Goal: Navigation & Orientation: Find specific page/section

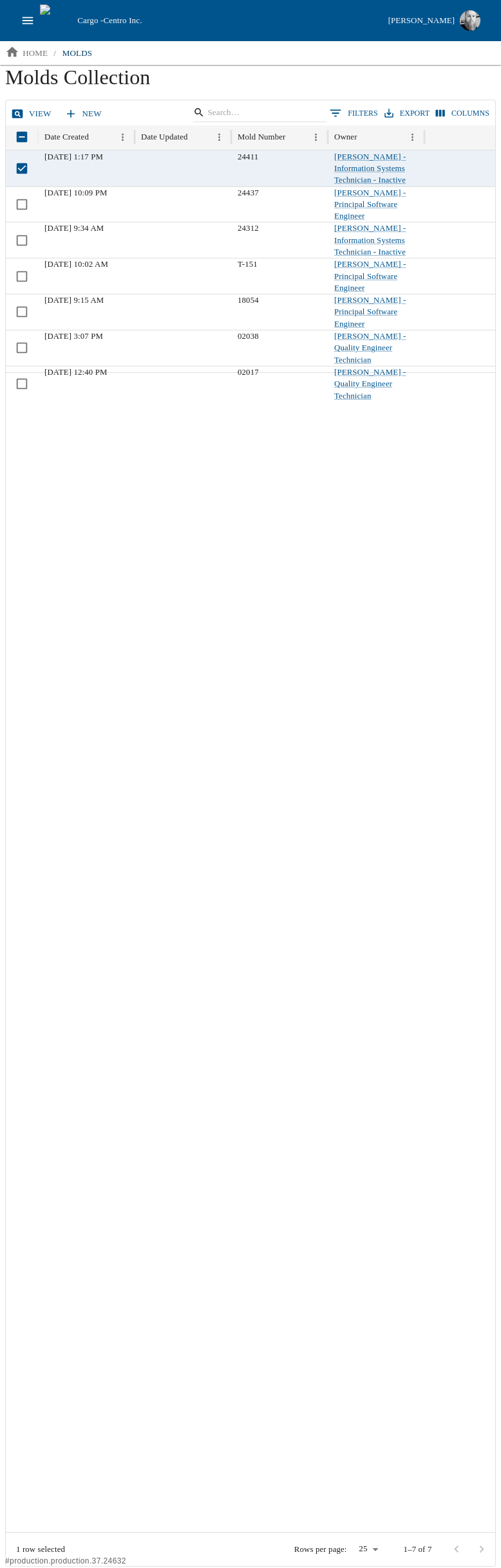
click at [28, 114] on link "view" at bounding box center [32, 114] width 49 height 23
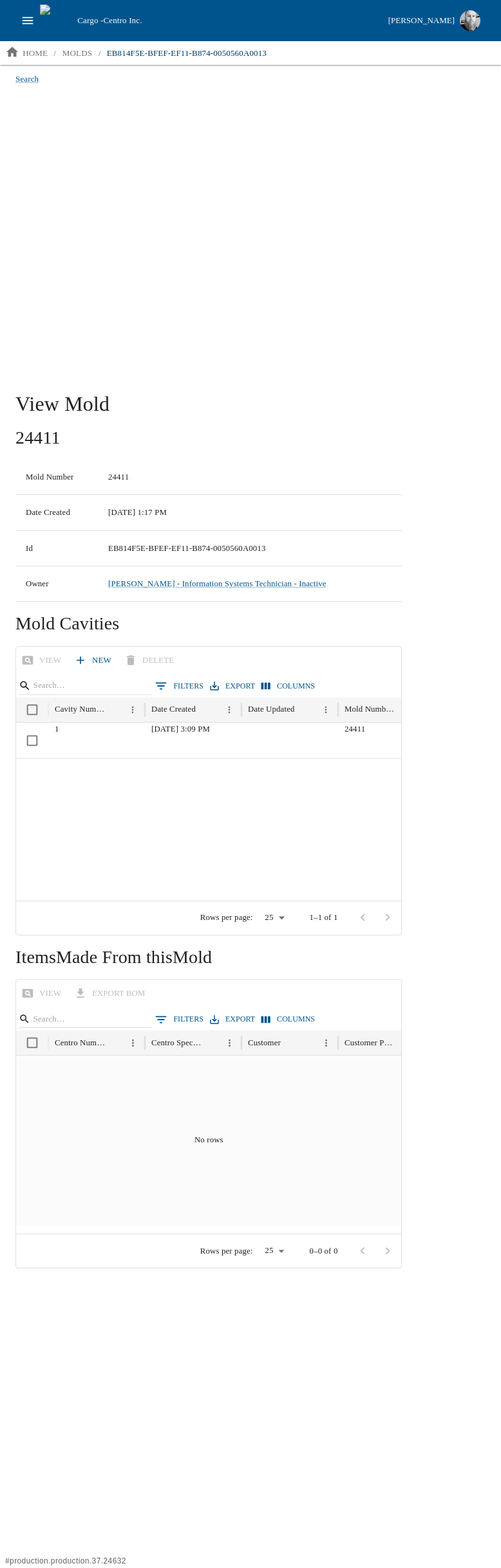
click at [21, 23] on icon "open drawer" at bounding box center [27, 20] width 14 height 14
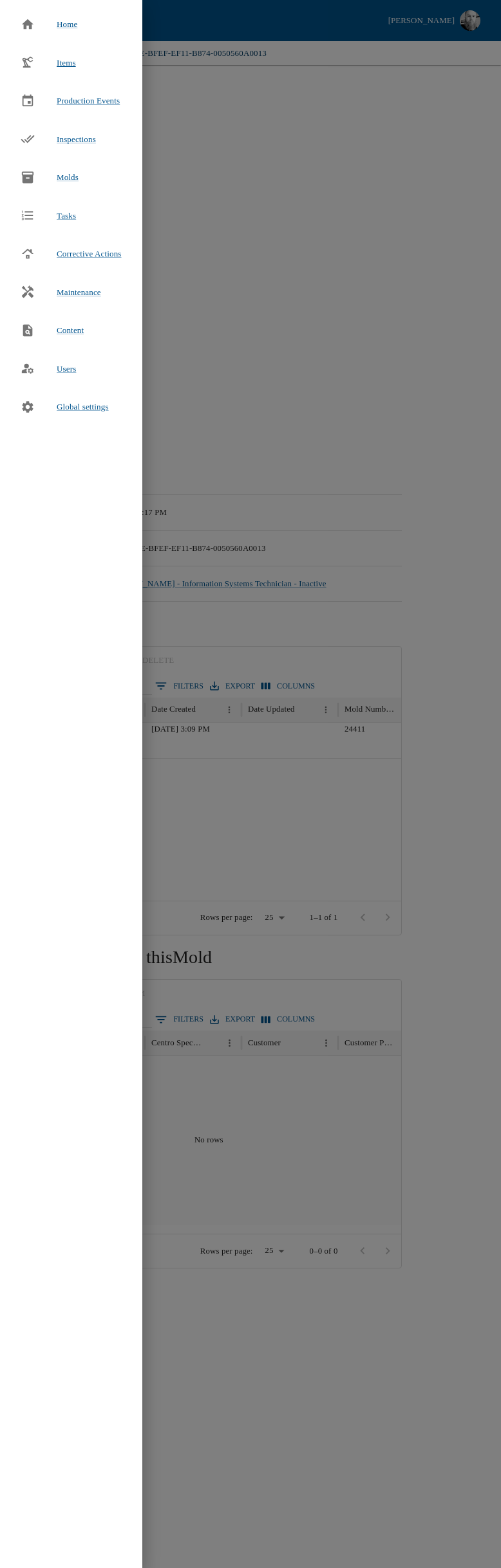
click at [60, 60] on span "Items" at bounding box center [66, 62] width 19 height 10
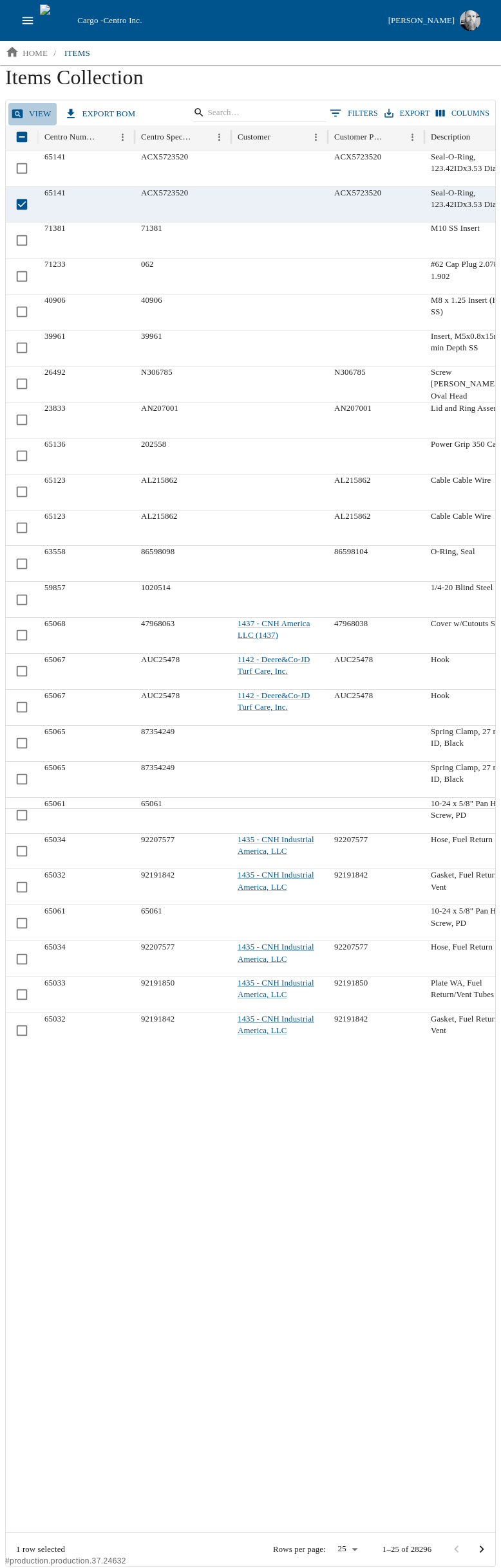
click at [33, 117] on link "view" at bounding box center [32, 114] width 49 height 23
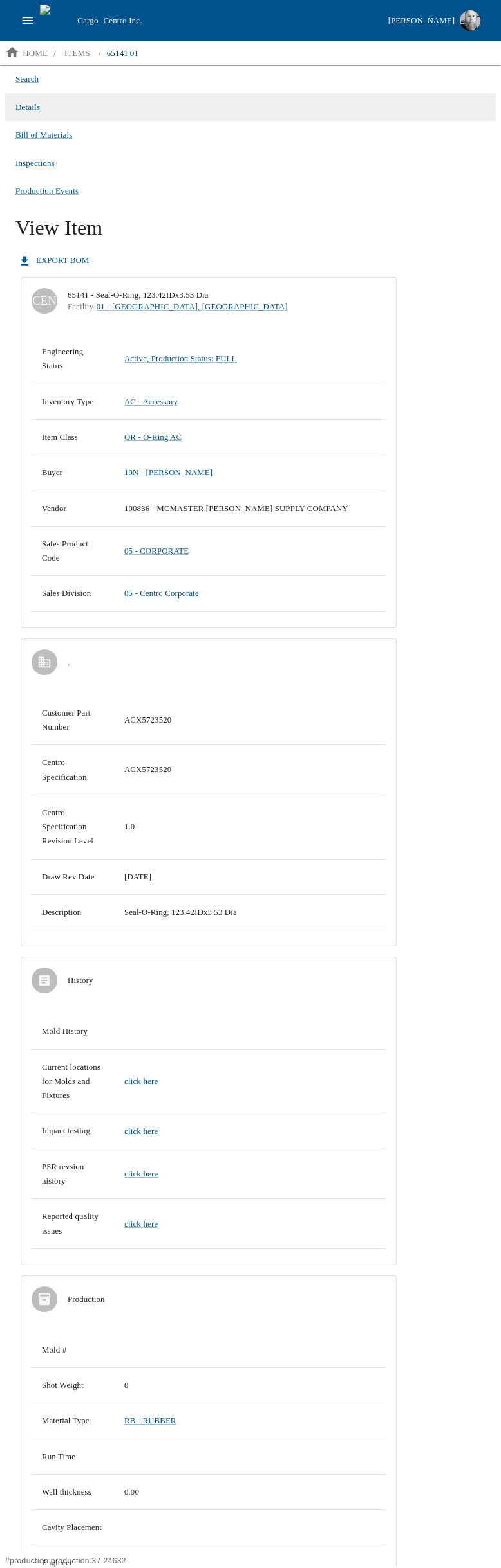
click at [44, 165] on span "Inspections" at bounding box center [35, 163] width 39 height 13
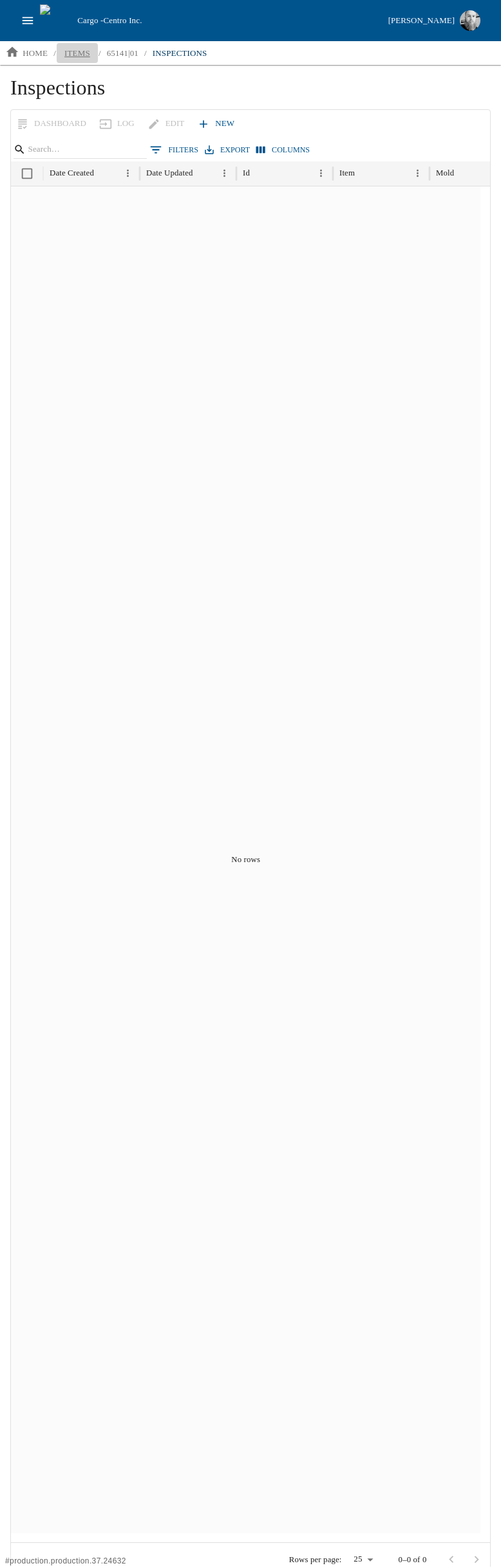
click at [74, 49] on p "items" at bounding box center [77, 53] width 26 height 13
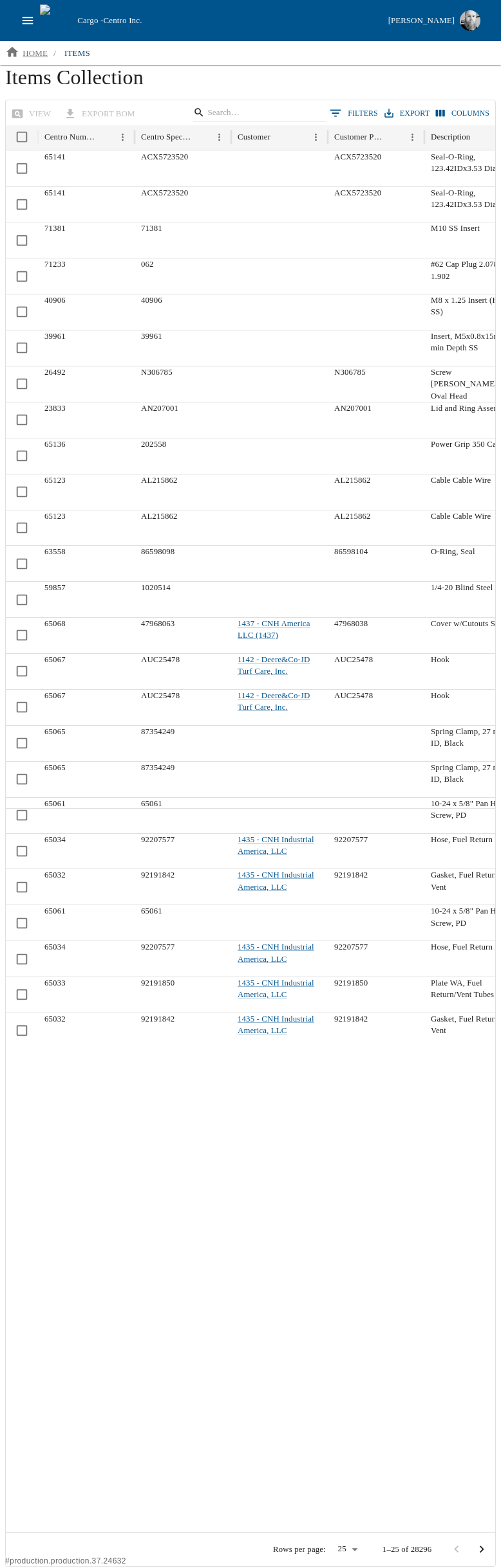
click at [38, 48] on p "home" at bounding box center [35, 53] width 25 height 13
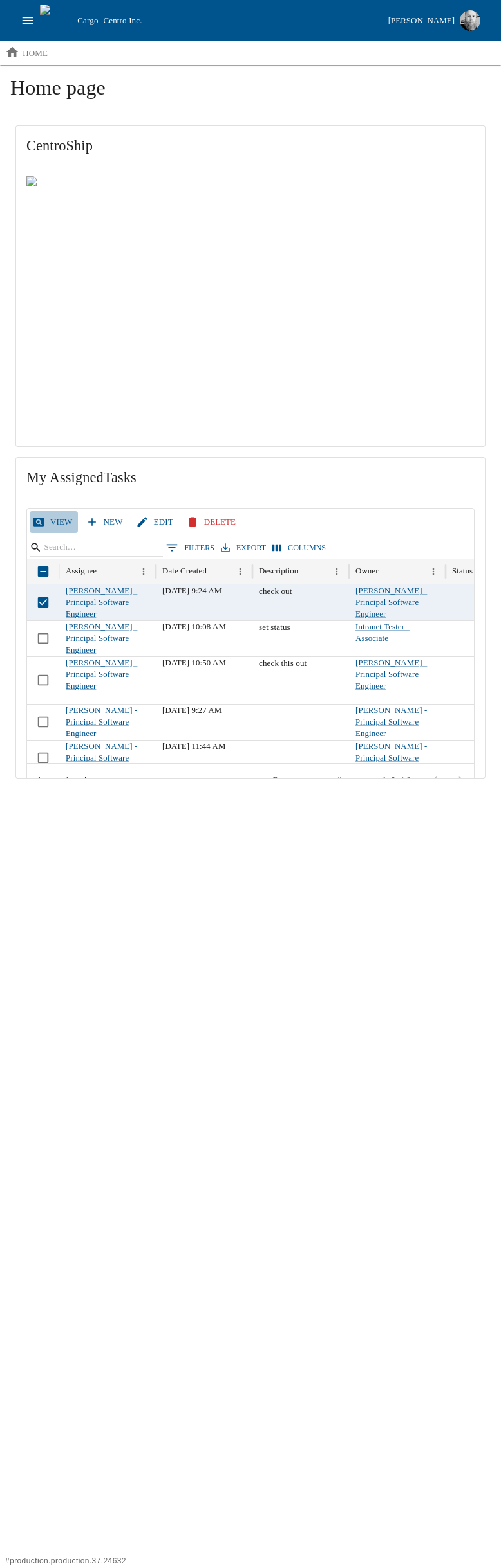
click at [60, 524] on link "View" at bounding box center [53, 523] width 49 height 23
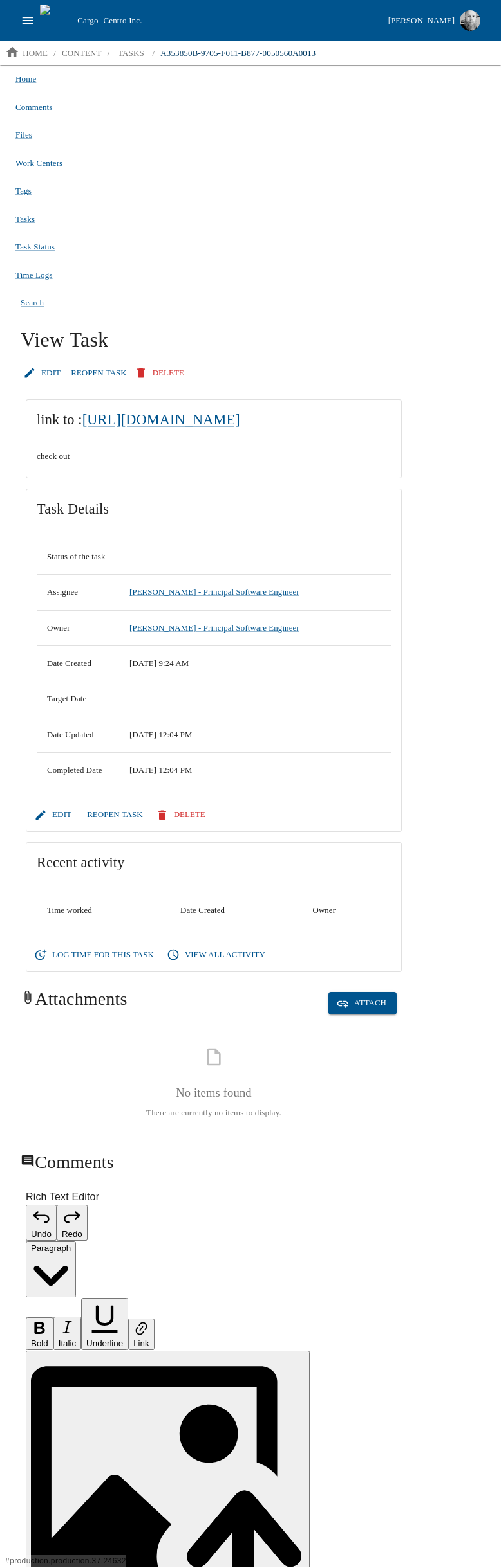
click at [28, 26] on icon "open drawer" at bounding box center [27, 20] width 14 height 14
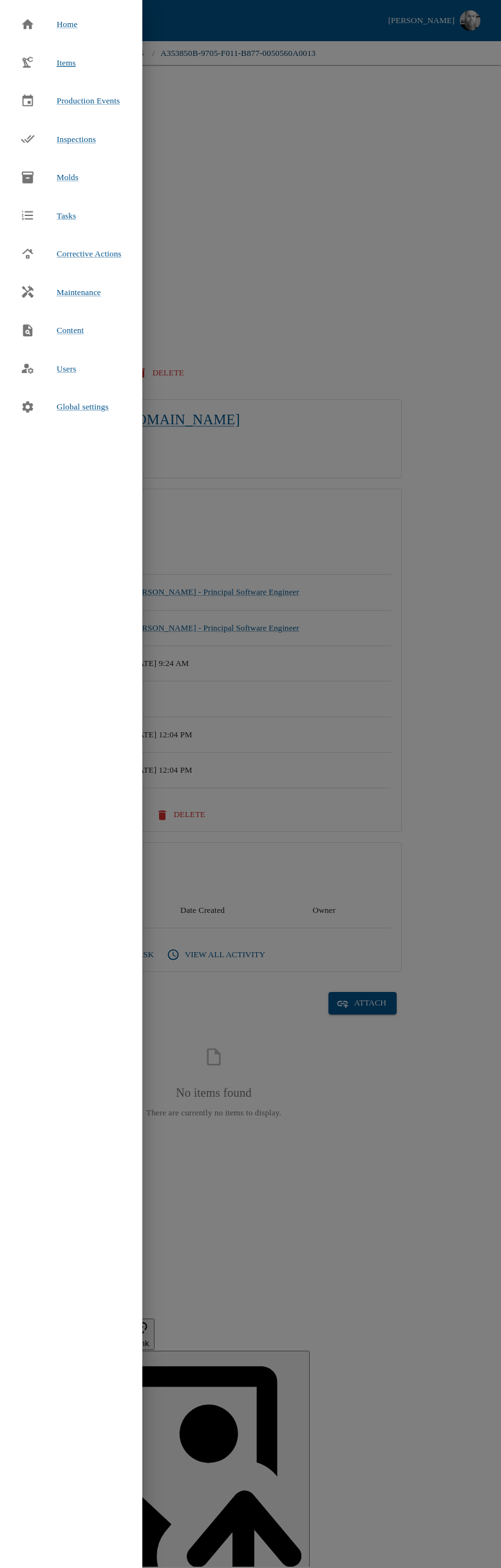
click at [63, 57] on span "Items" at bounding box center [66, 63] width 19 height 13
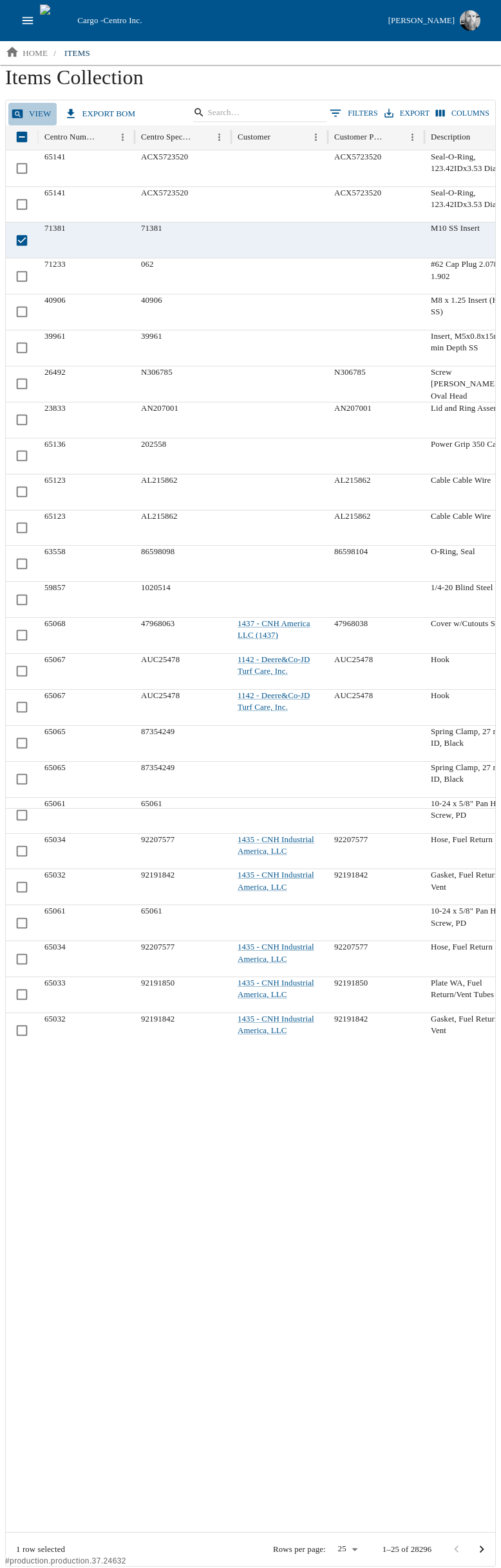
click at [38, 113] on link "view" at bounding box center [32, 114] width 49 height 23
